Goal: Transaction & Acquisition: Purchase product/service

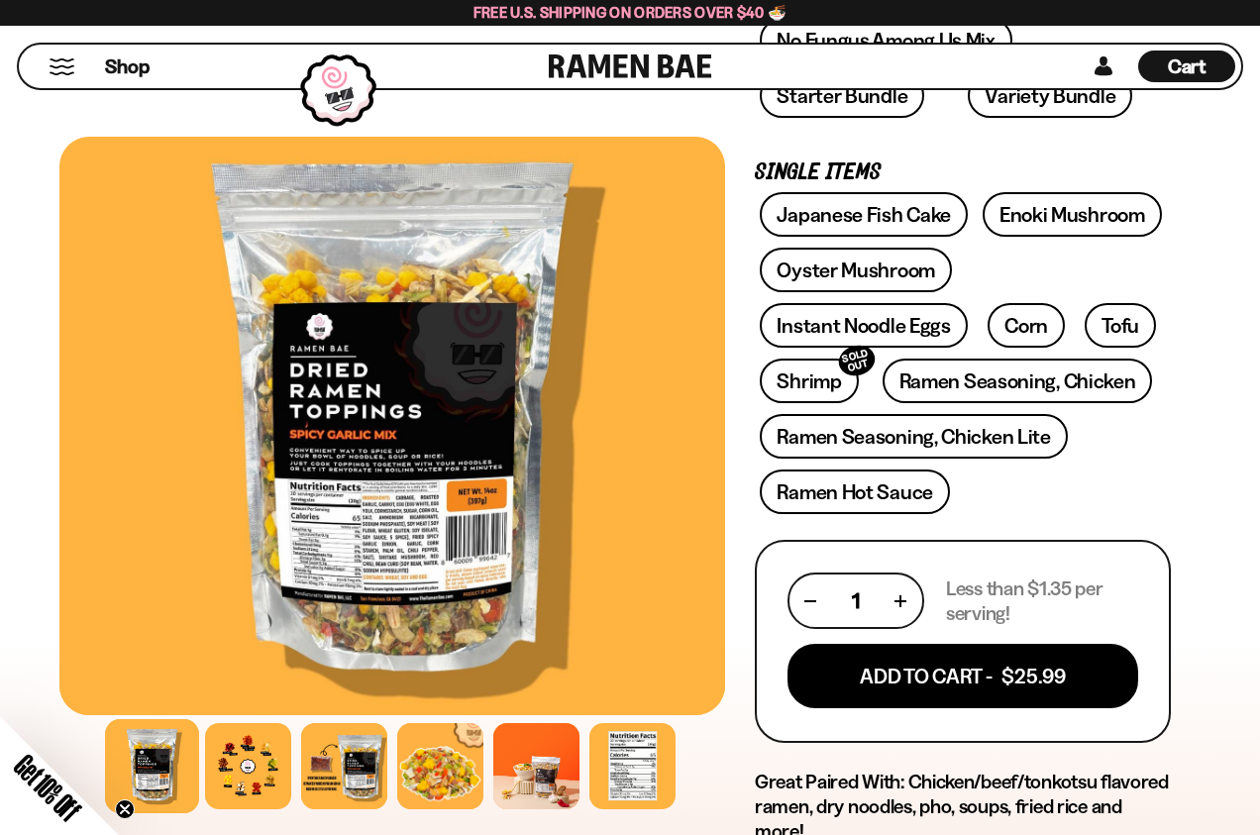
scroll to position [636, 0]
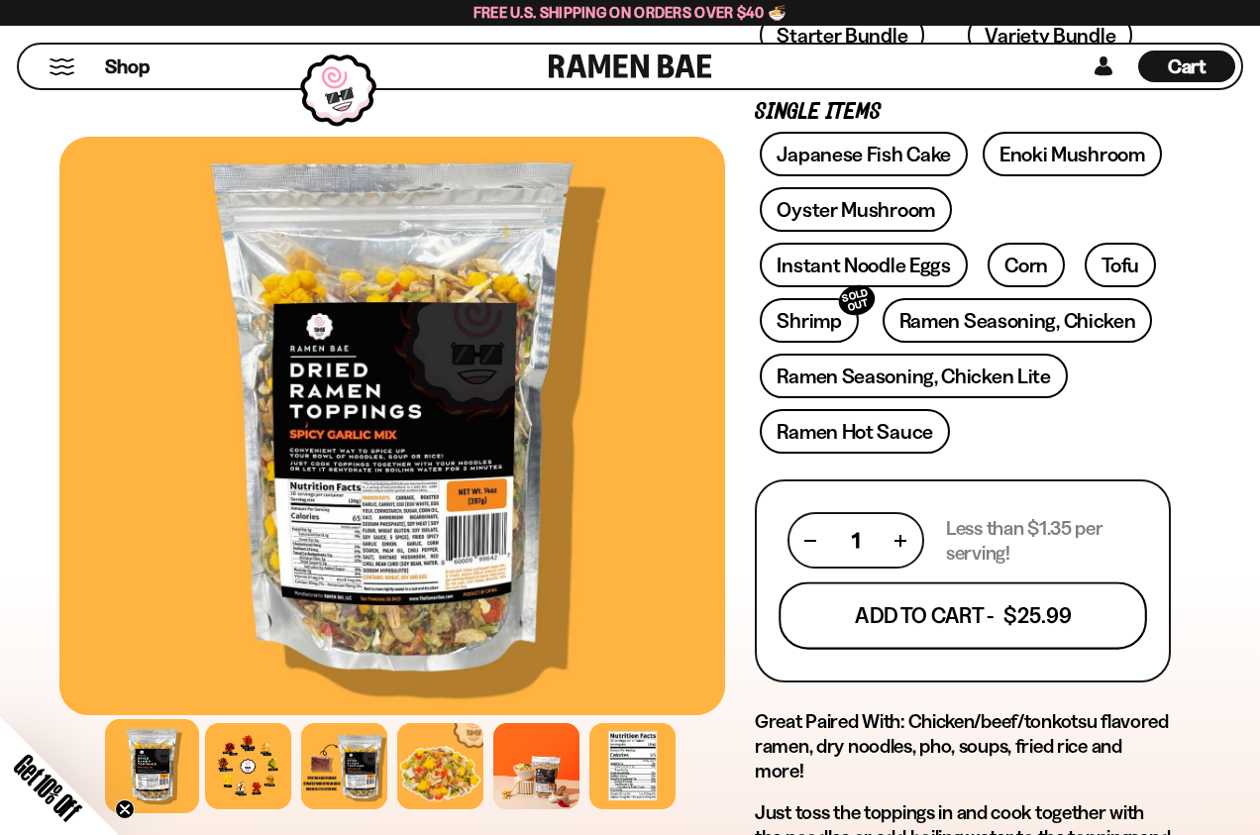
click at [867, 623] on button "Add To Cart - $25.99" at bounding box center [963, 616] width 369 height 67
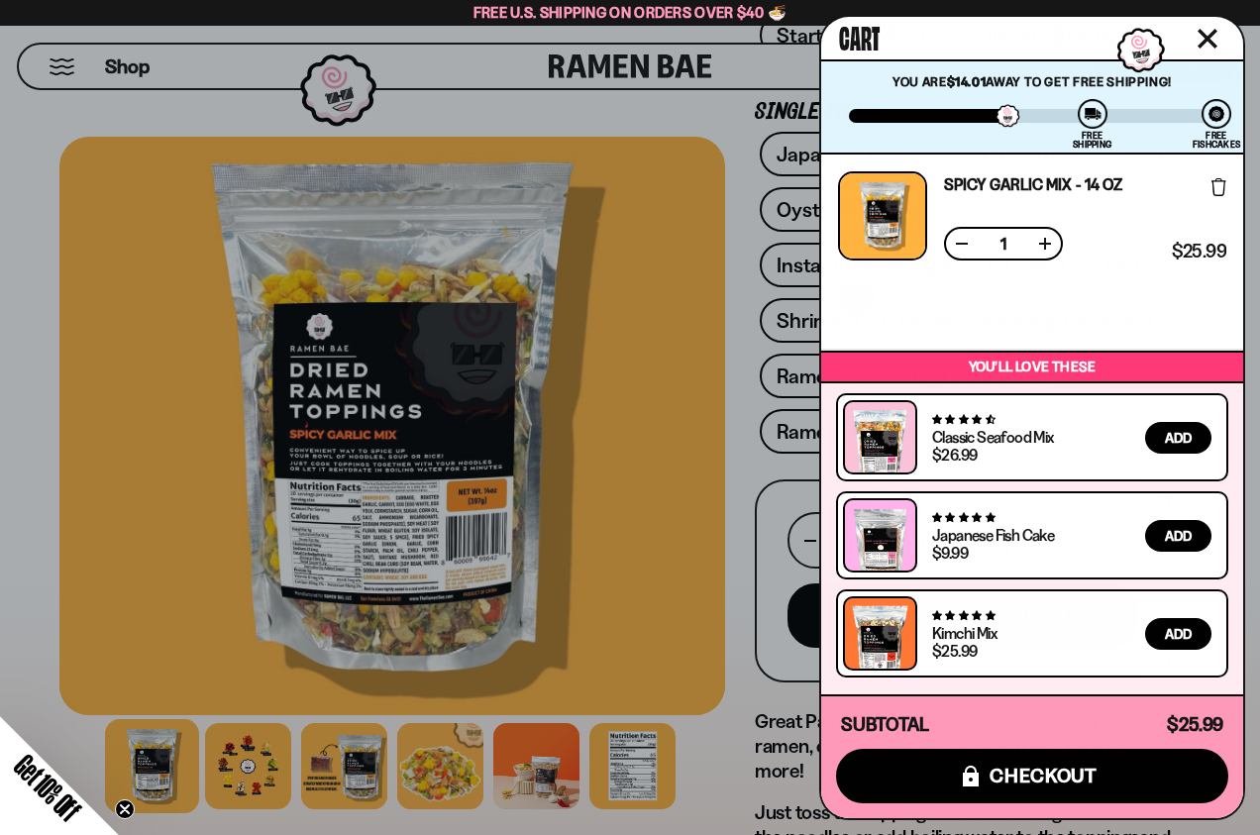
click at [1213, 38] on icon "Close cart" at bounding box center [1208, 39] width 20 height 20
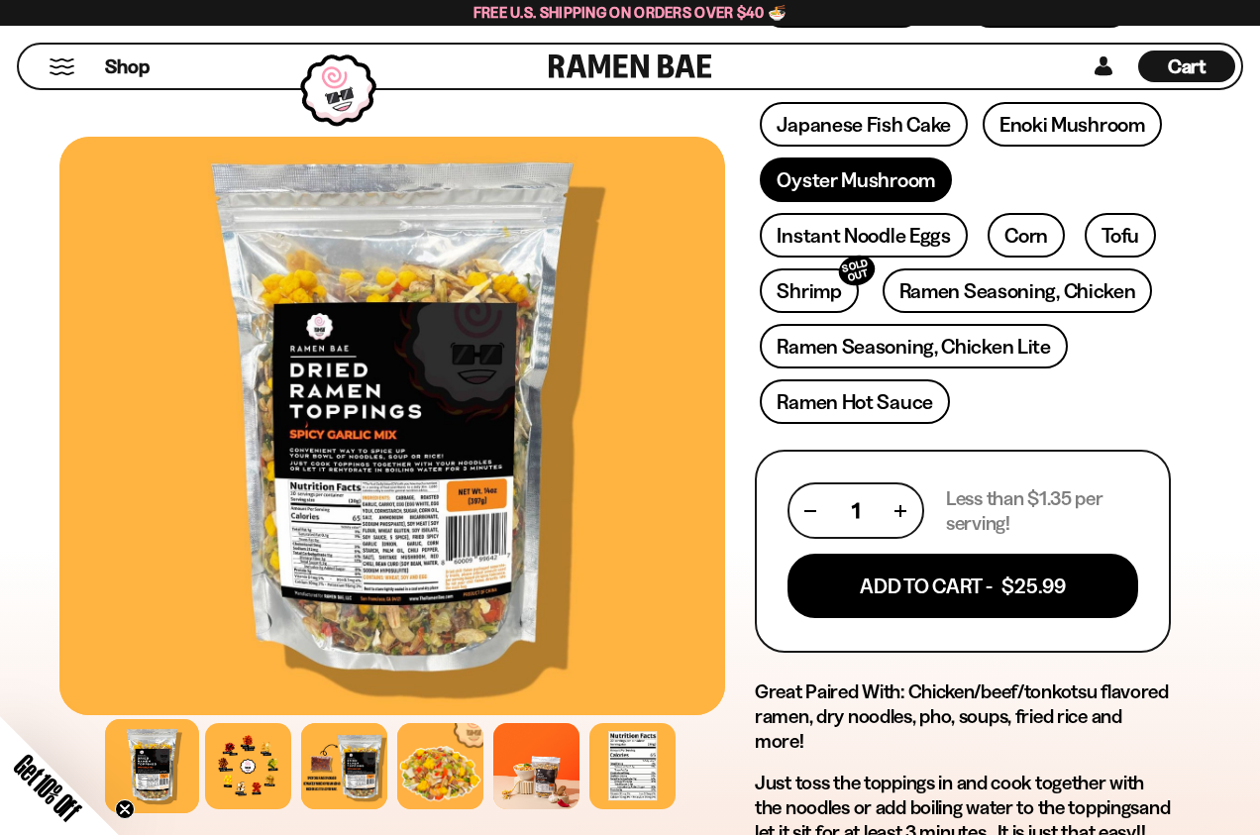
scroll to position [669, 0]
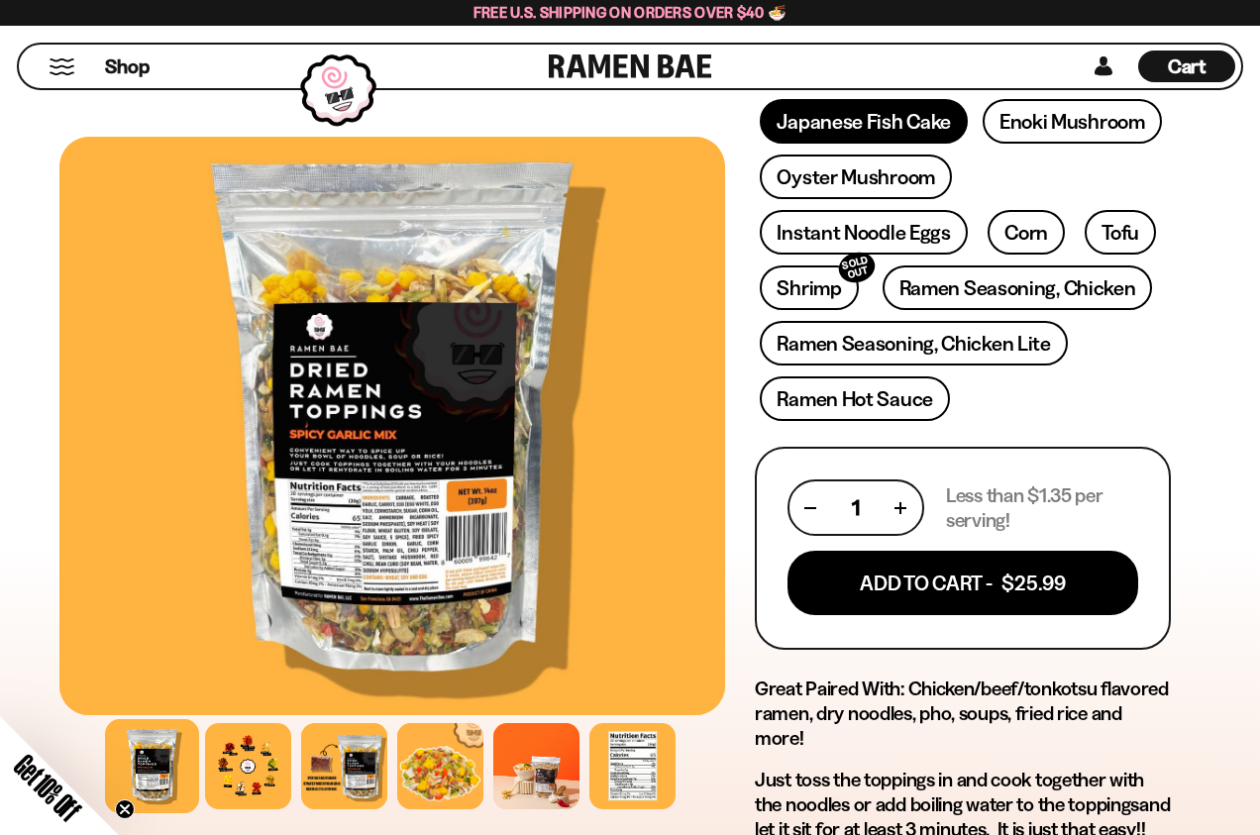
click at [870, 122] on link "Japanese Fish Cake" at bounding box center [864, 121] width 208 height 45
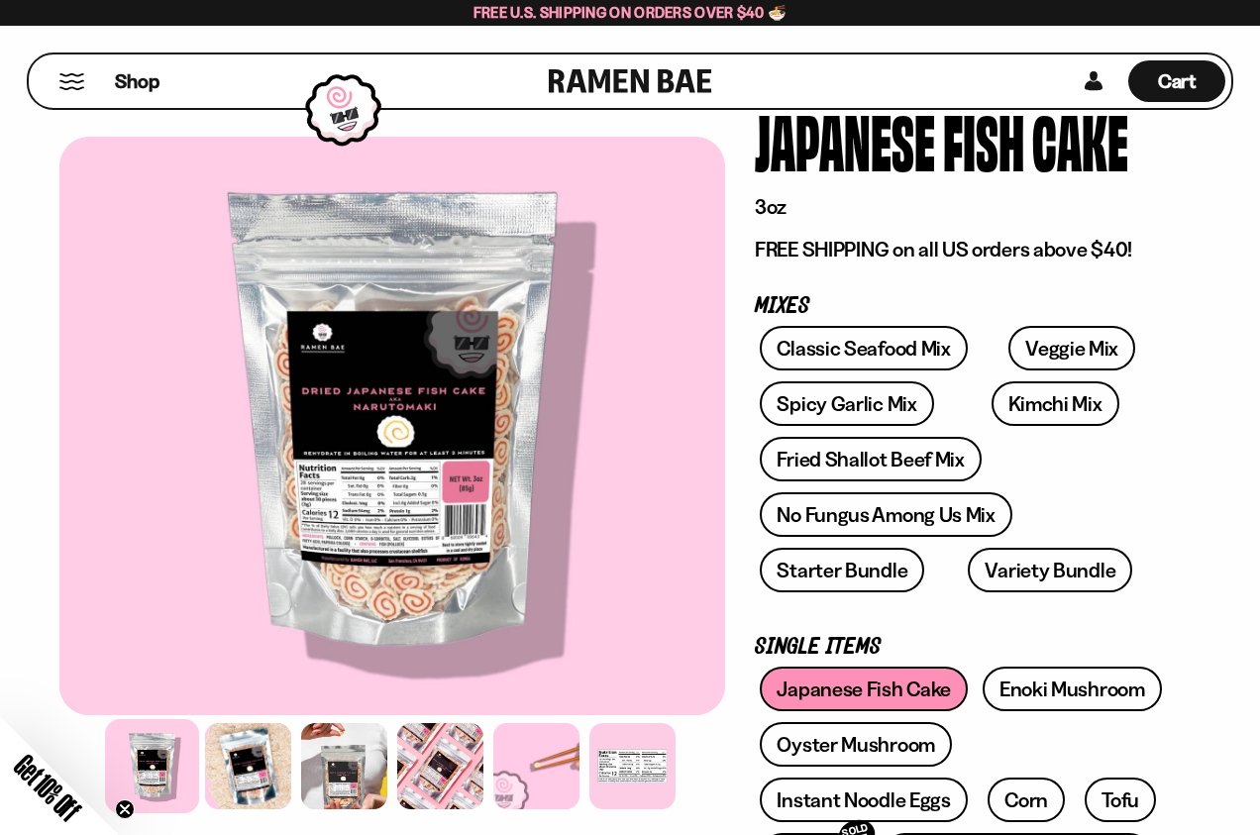
scroll to position [105, 0]
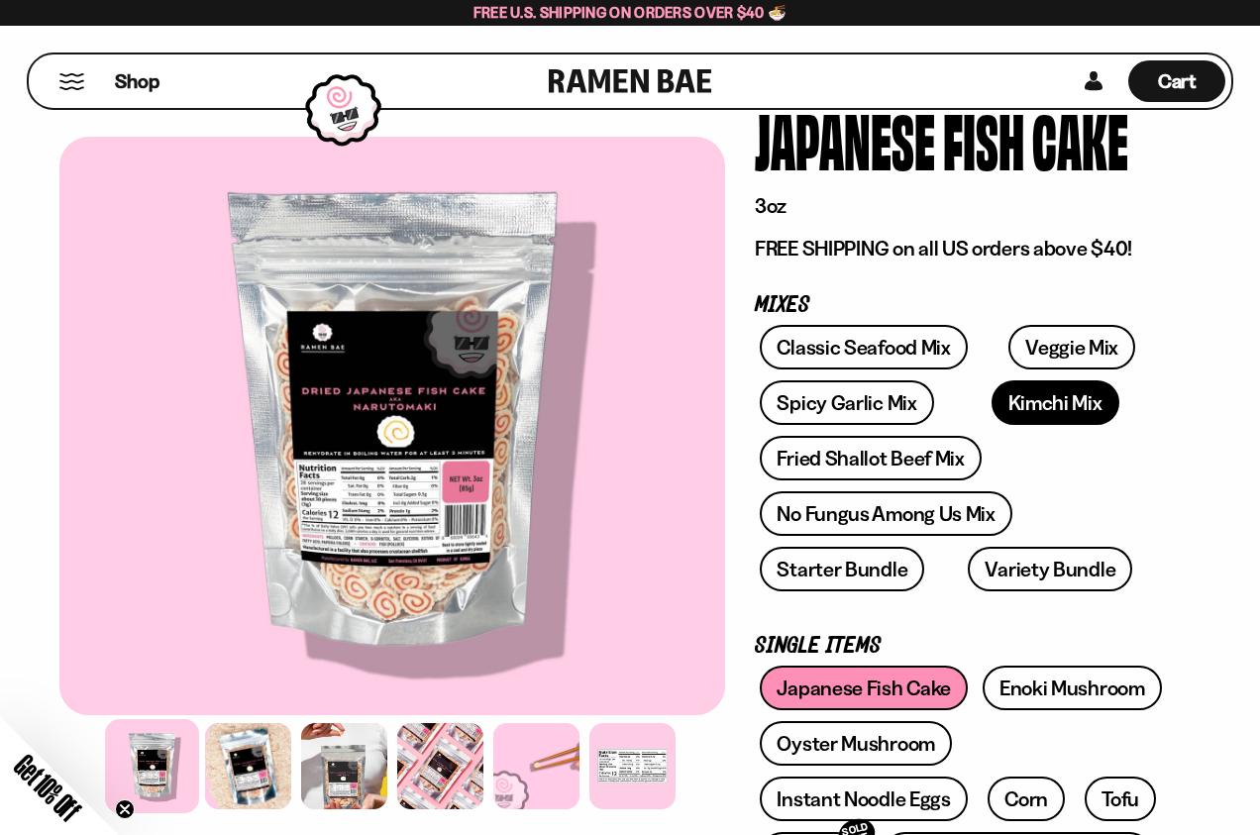
click at [992, 401] on link "Kimchi Mix" at bounding box center [1056, 402] width 128 height 45
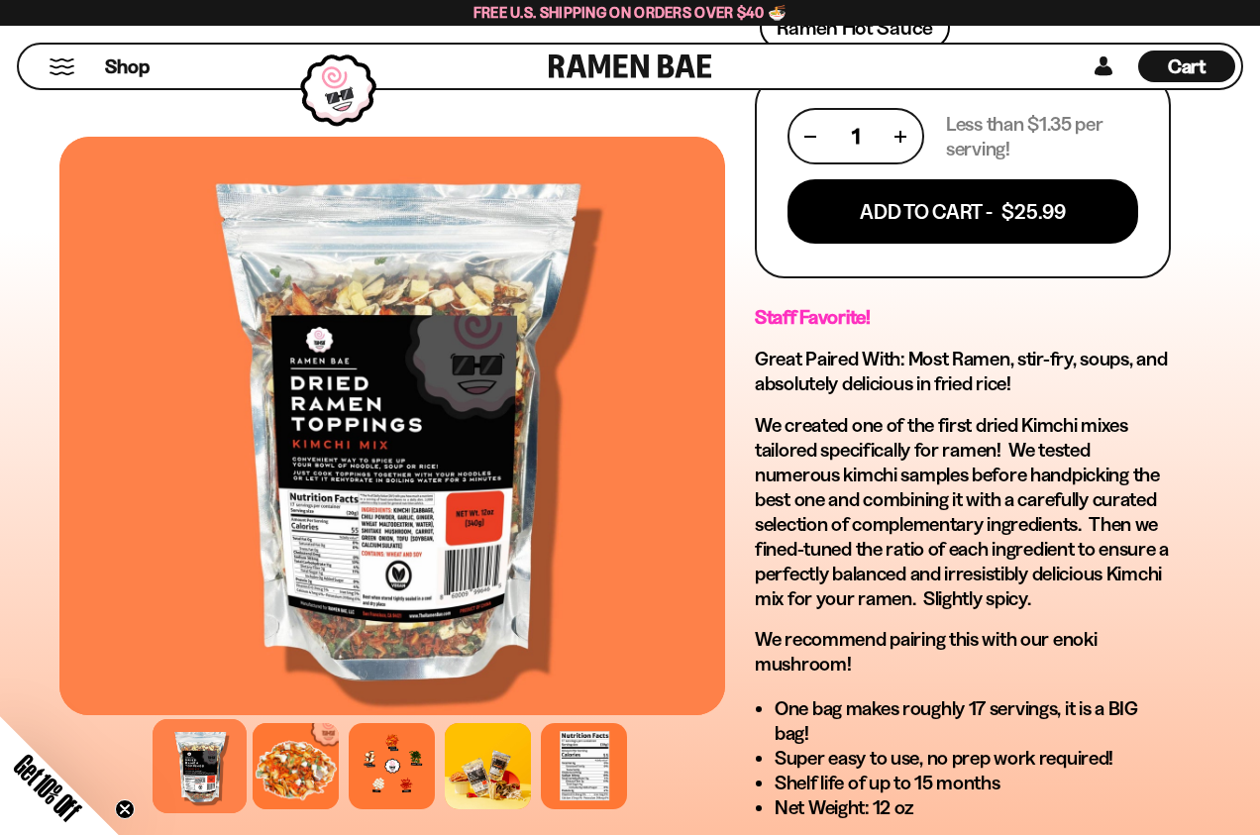
scroll to position [1051, 0]
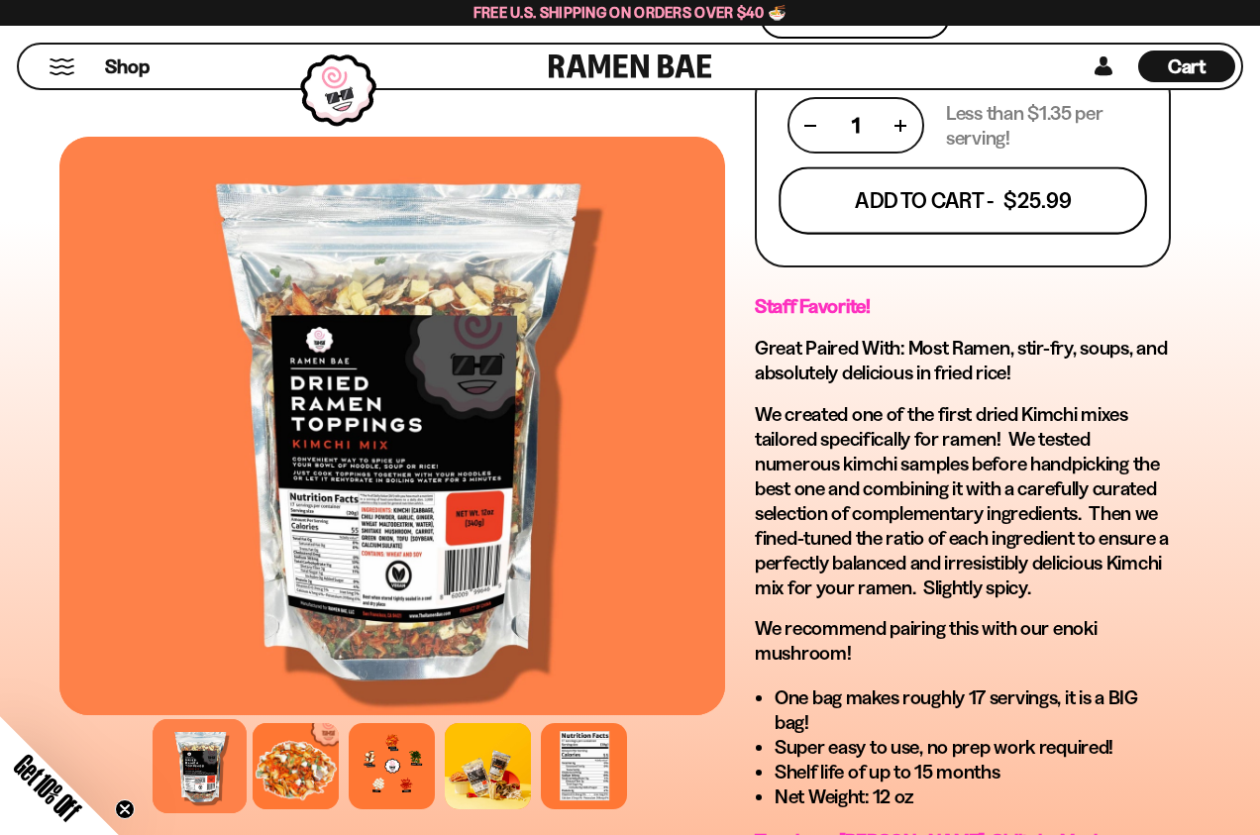
click at [999, 206] on button "Add To Cart - $25.99" at bounding box center [963, 200] width 369 height 67
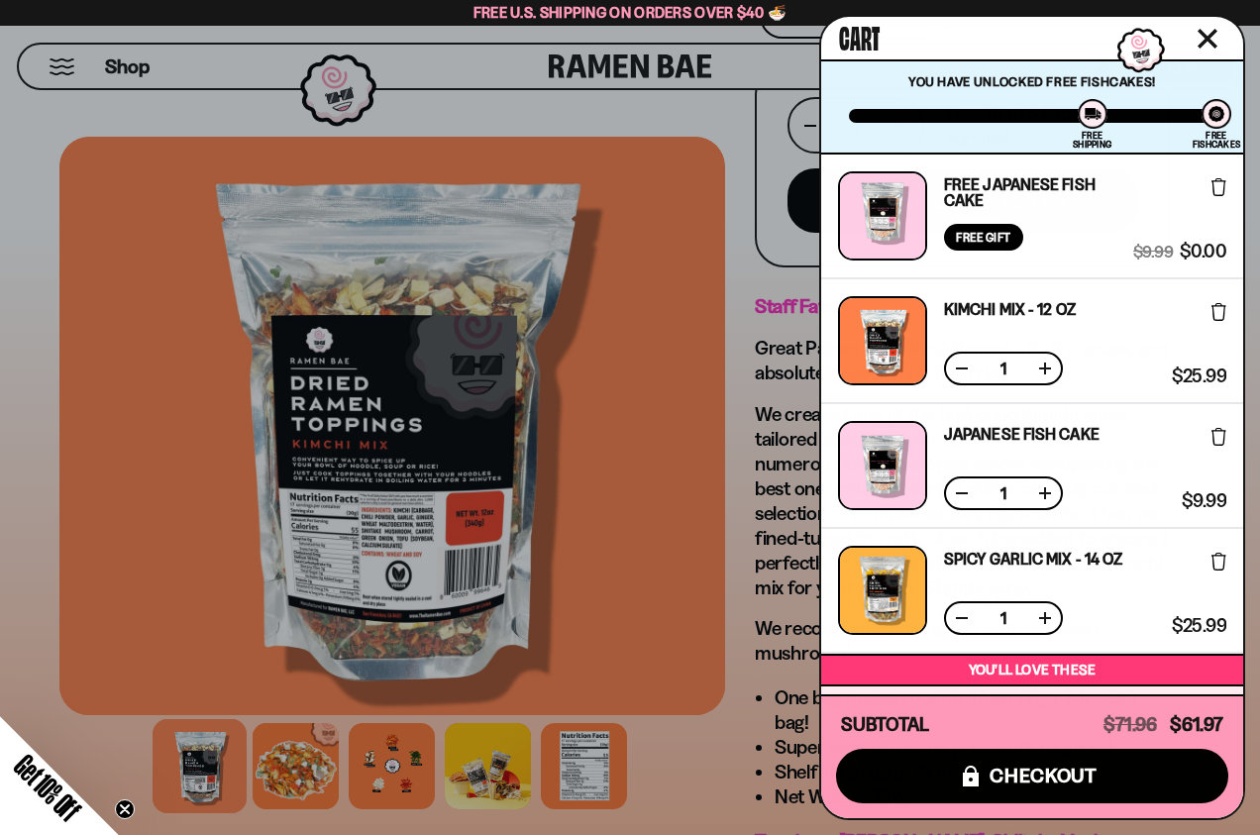
click at [964, 369] on button at bounding box center [962, 369] width 20 height 20
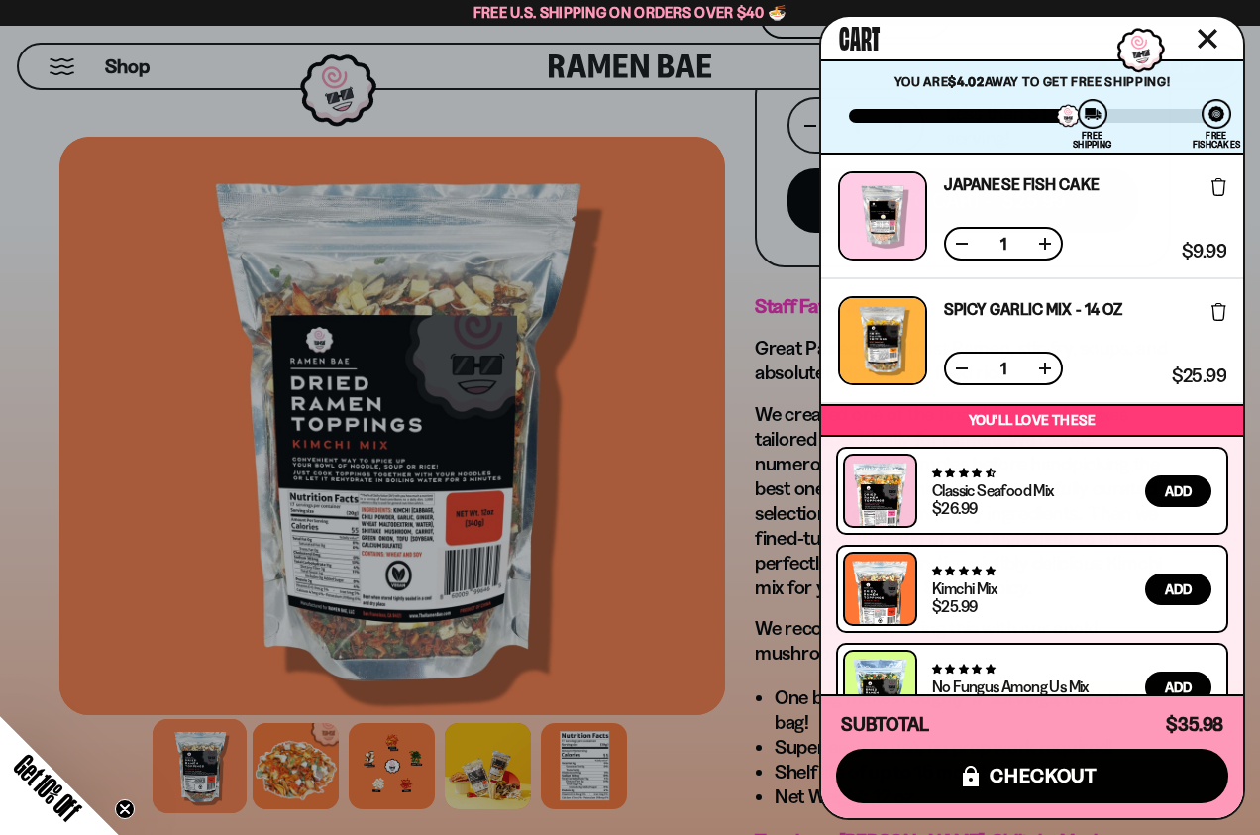
click at [963, 246] on button at bounding box center [962, 244] width 20 height 20
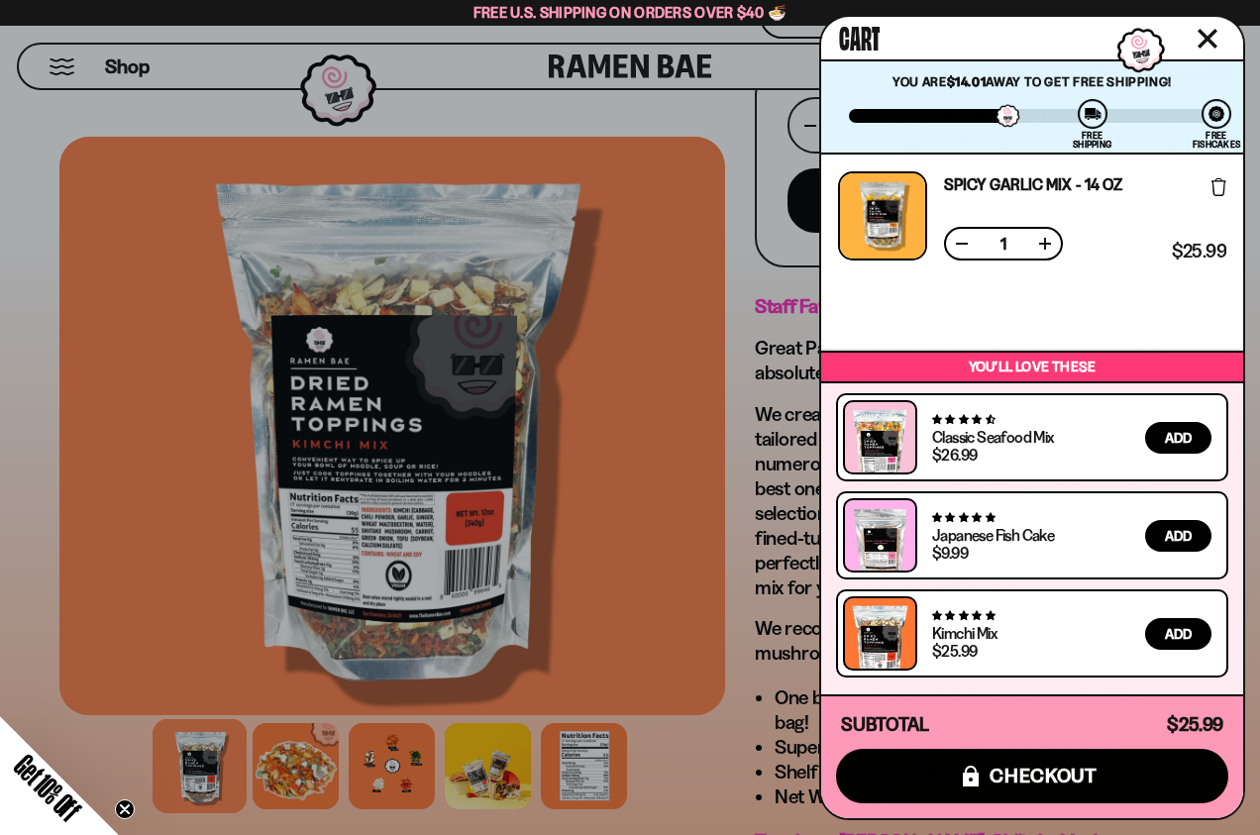
click at [738, 320] on div at bounding box center [630, 417] width 1260 height 835
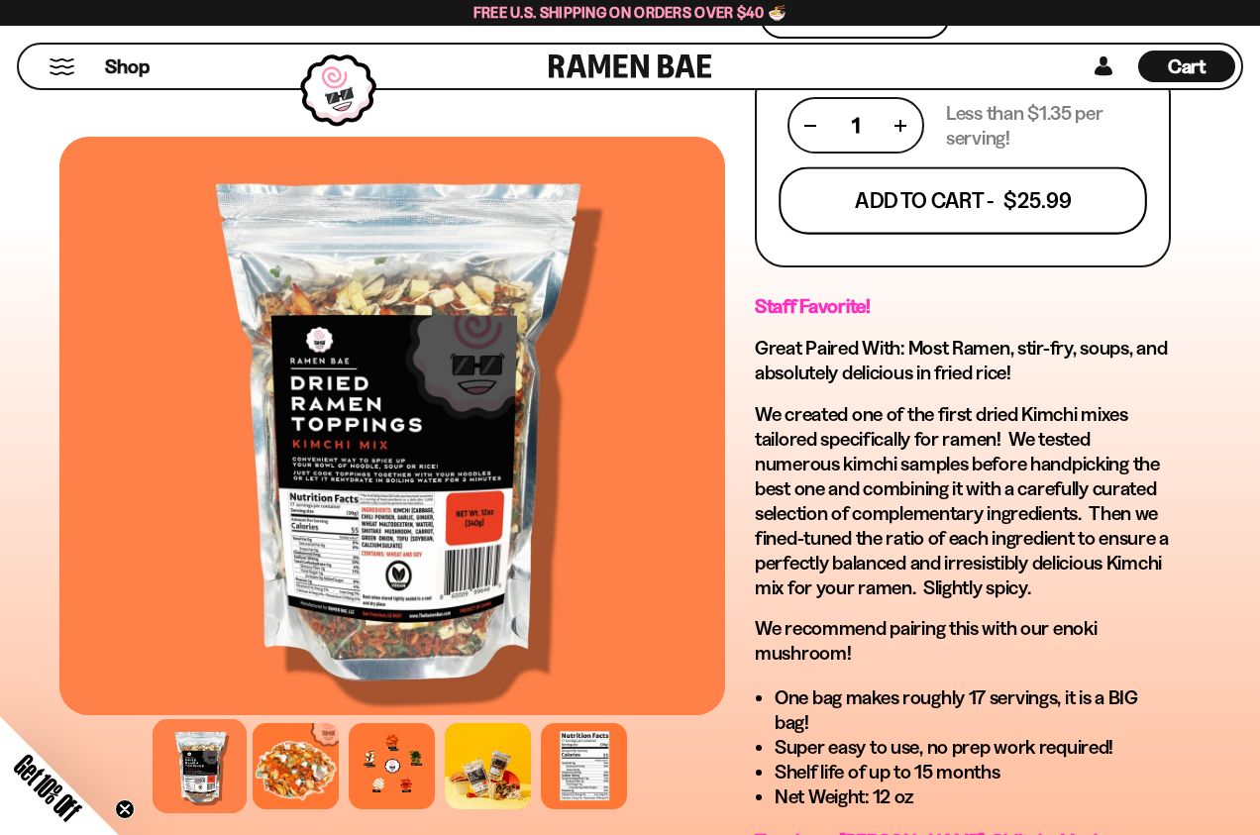
click at [965, 195] on button "Add To Cart - $25.99" at bounding box center [963, 200] width 369 height 67
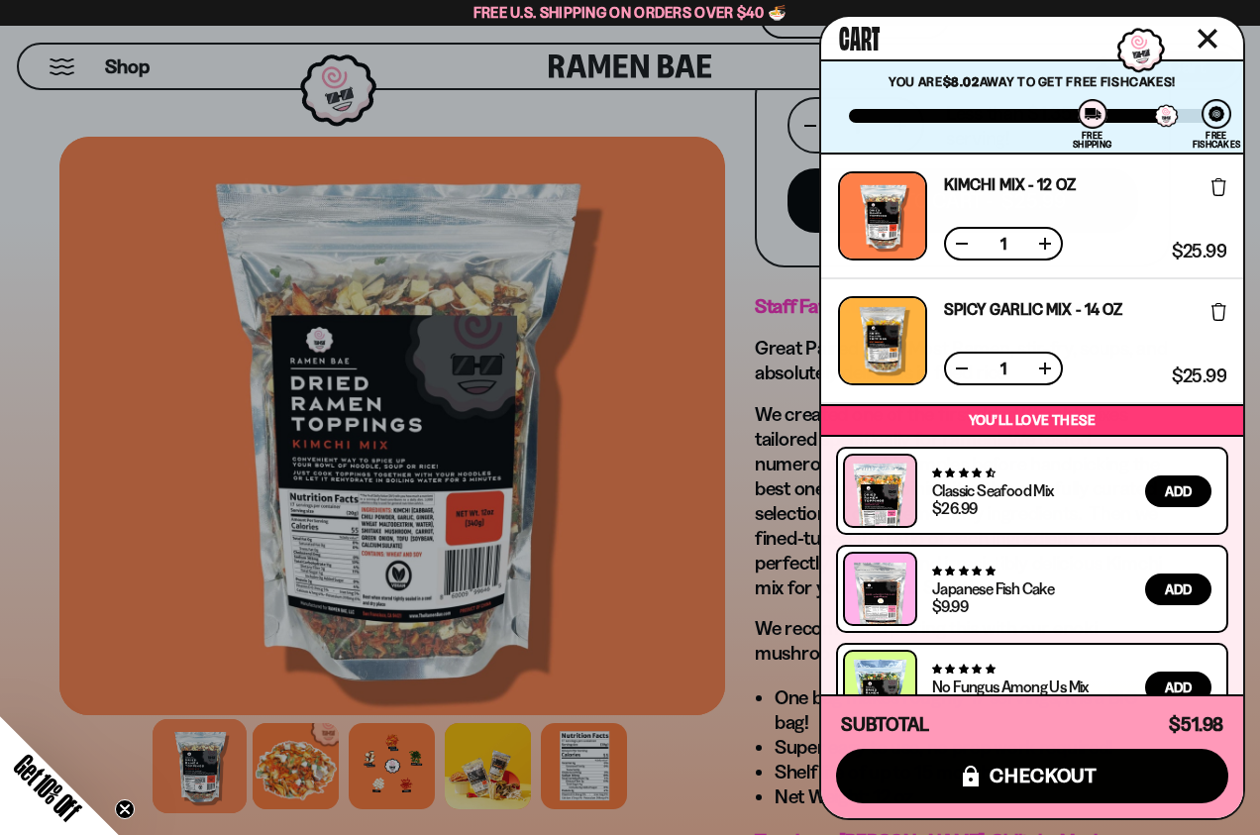
click at [760, 325] on div at bounding box center [630, 417] width 1260 height 835
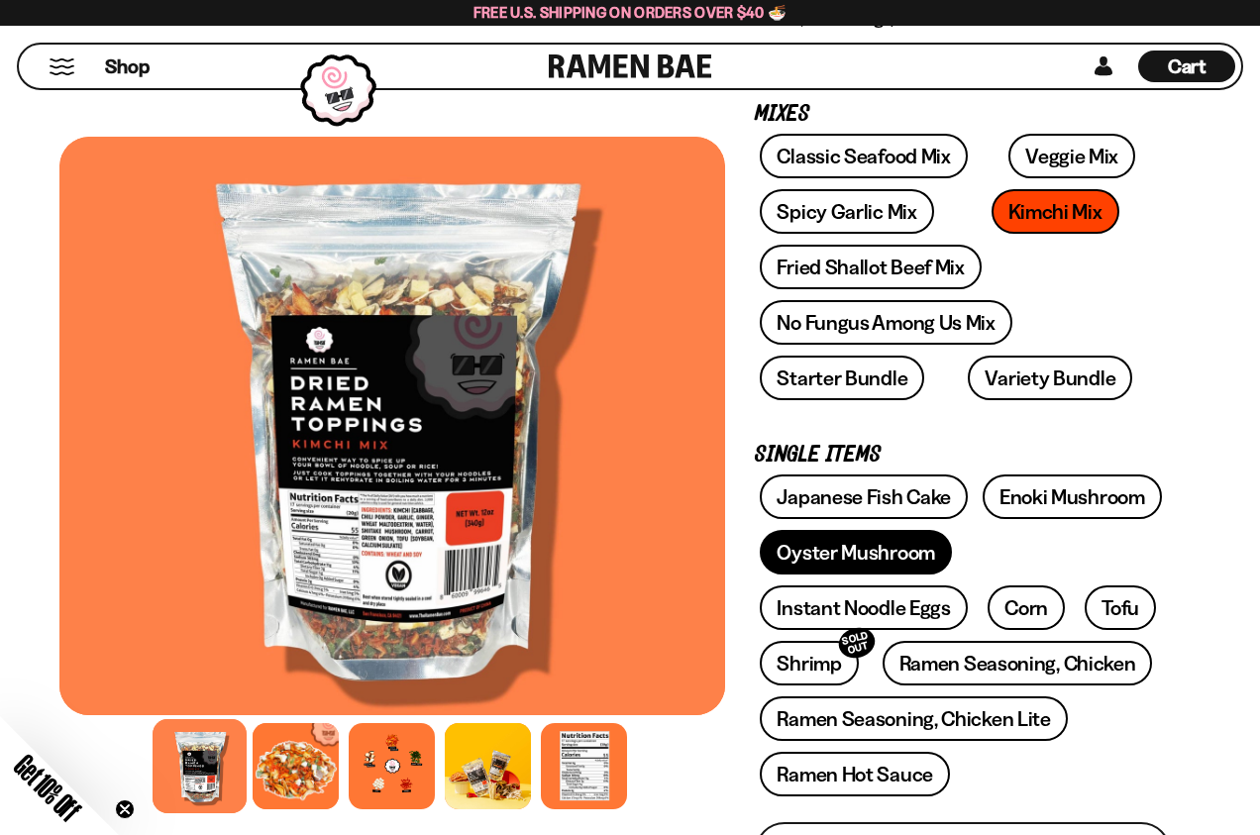
scroll to position [277, 0]
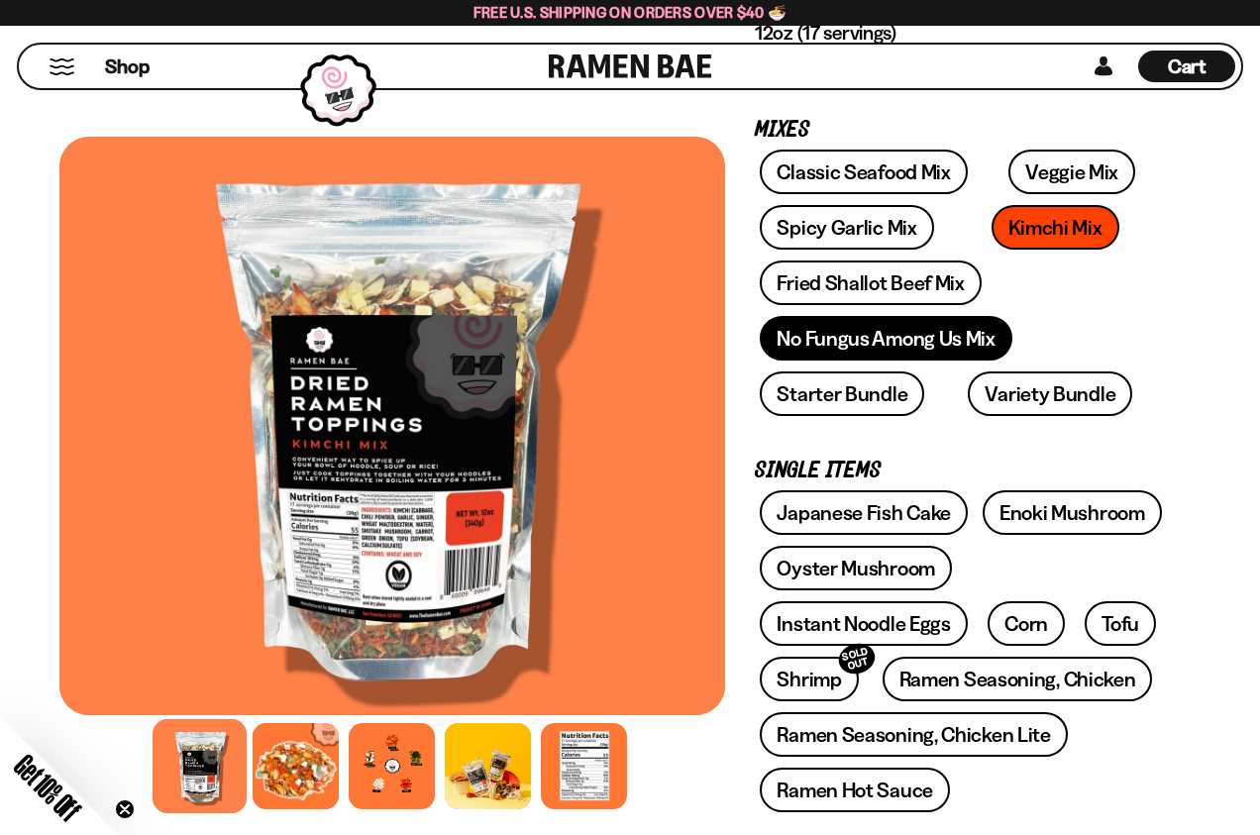
click at [858, 337] on link "No Fungus Among Us Mix" at bounding box center [886, 338] width 252 height 45
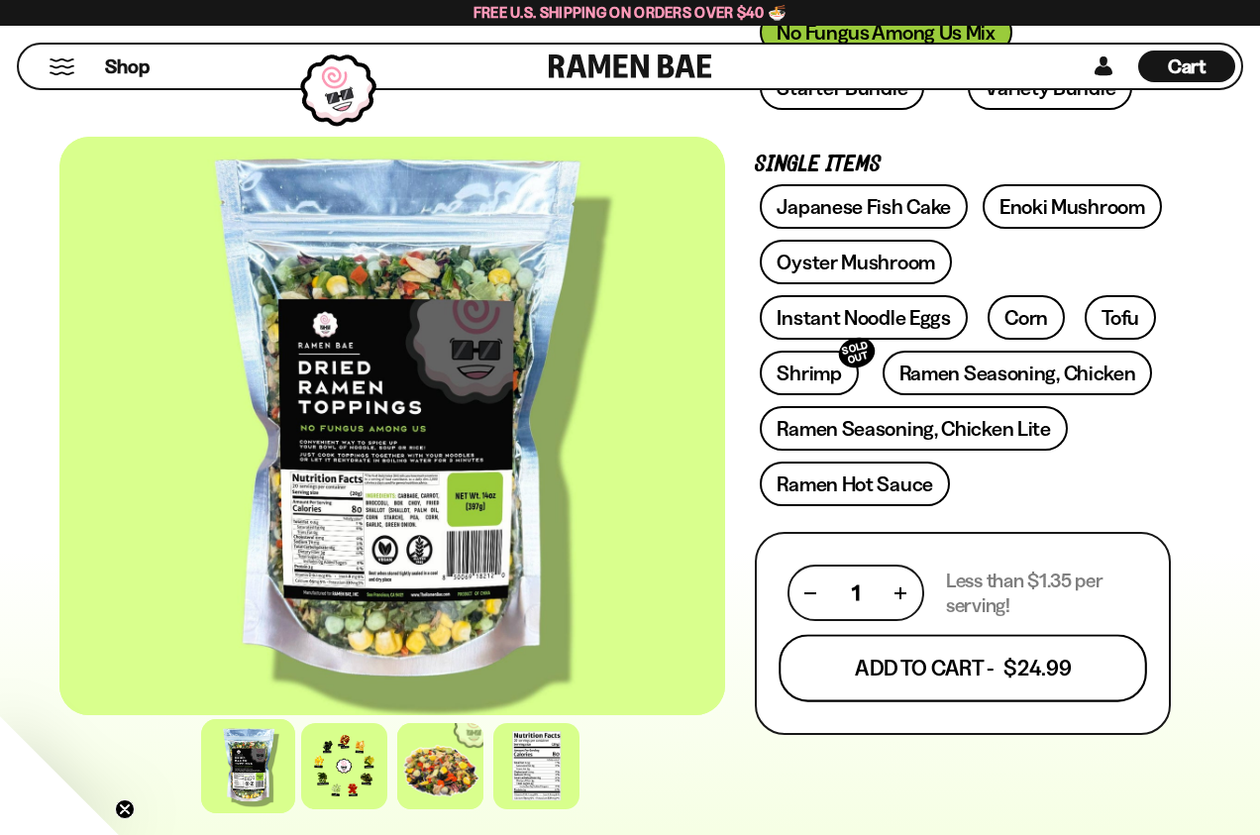
scroll to position [658, 0]
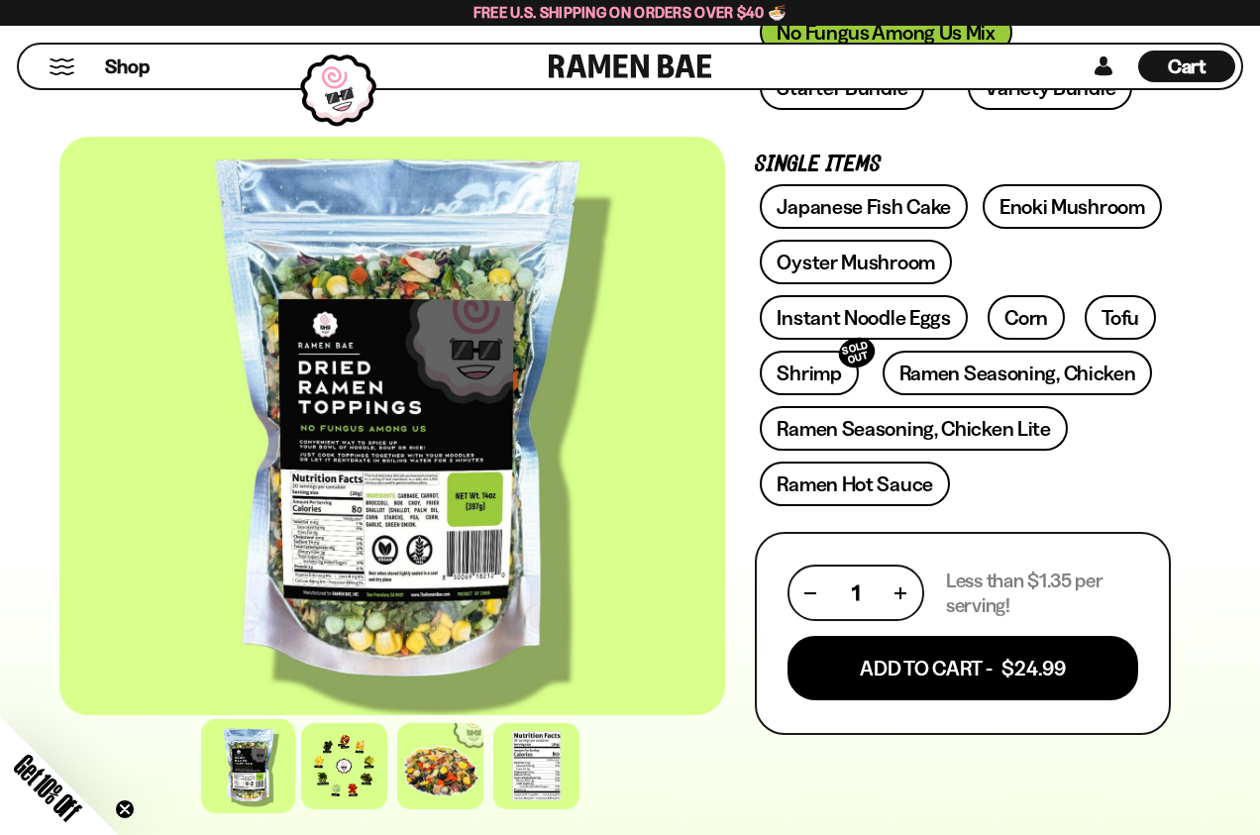
click at [1175, 62] on span "Cart" at bounding box center [1187, 66] width 39 height 24
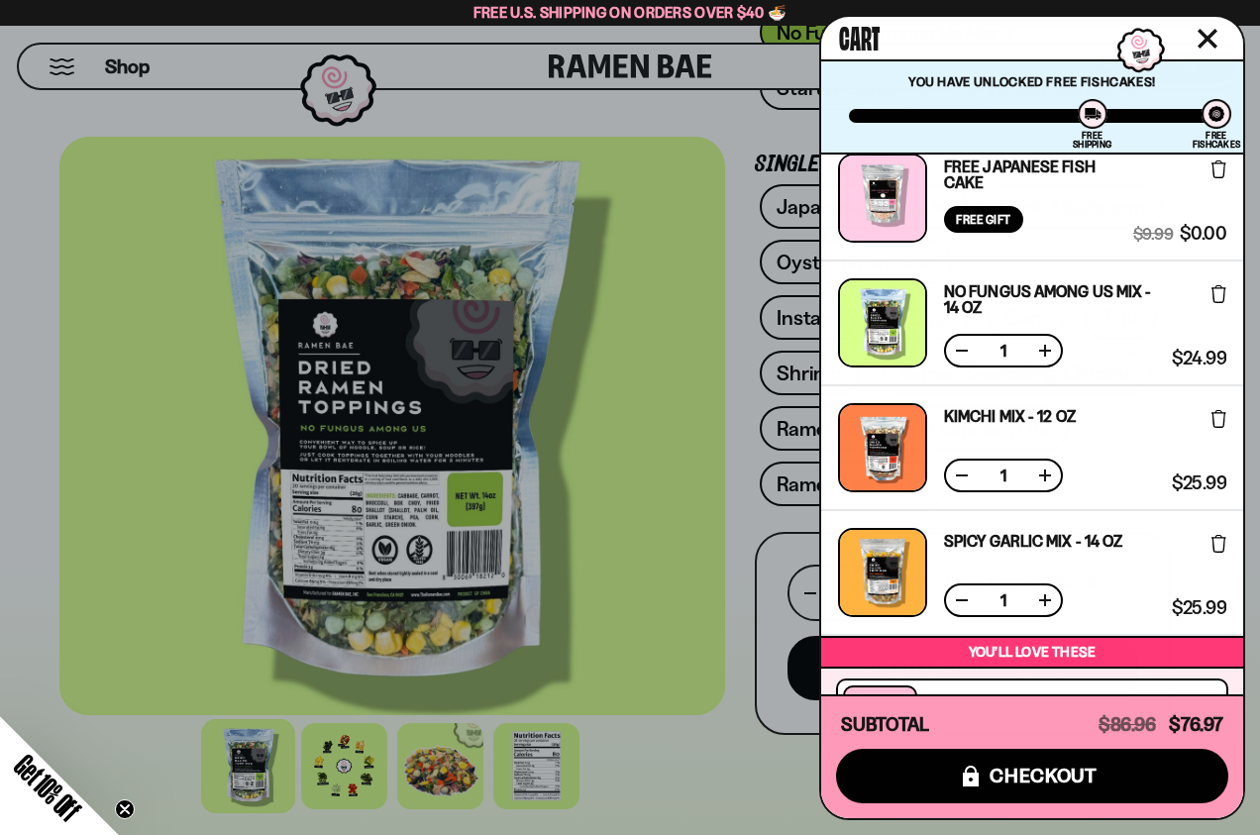
scroll to position [0, 0]
